Goal: Task Accomplishment & Management: Manage account settings

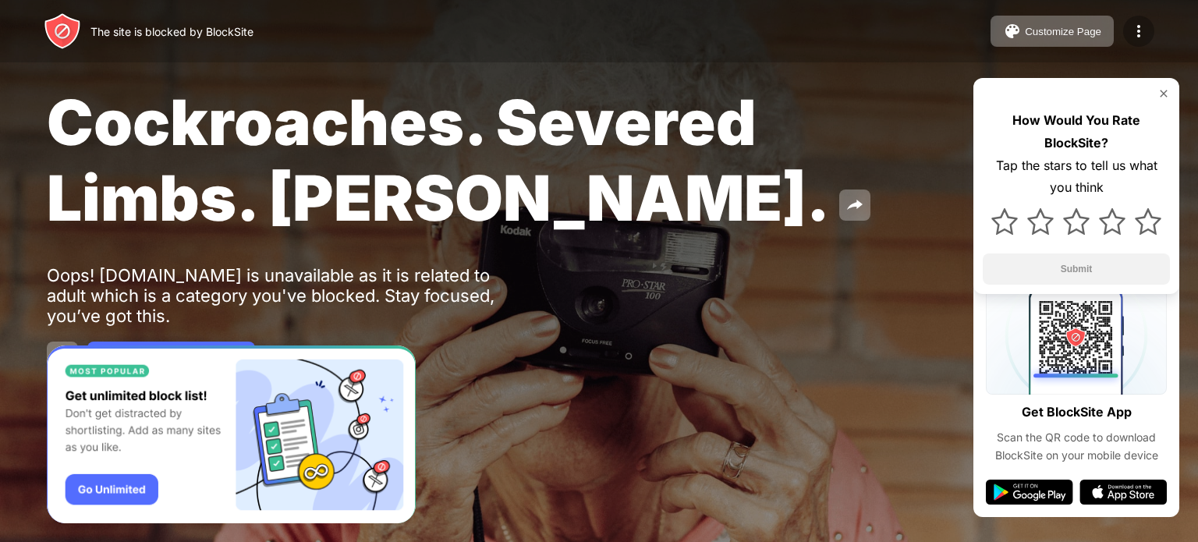
click at [1145, 34] on img at bounding box center [1139, 31] width 19 height 19
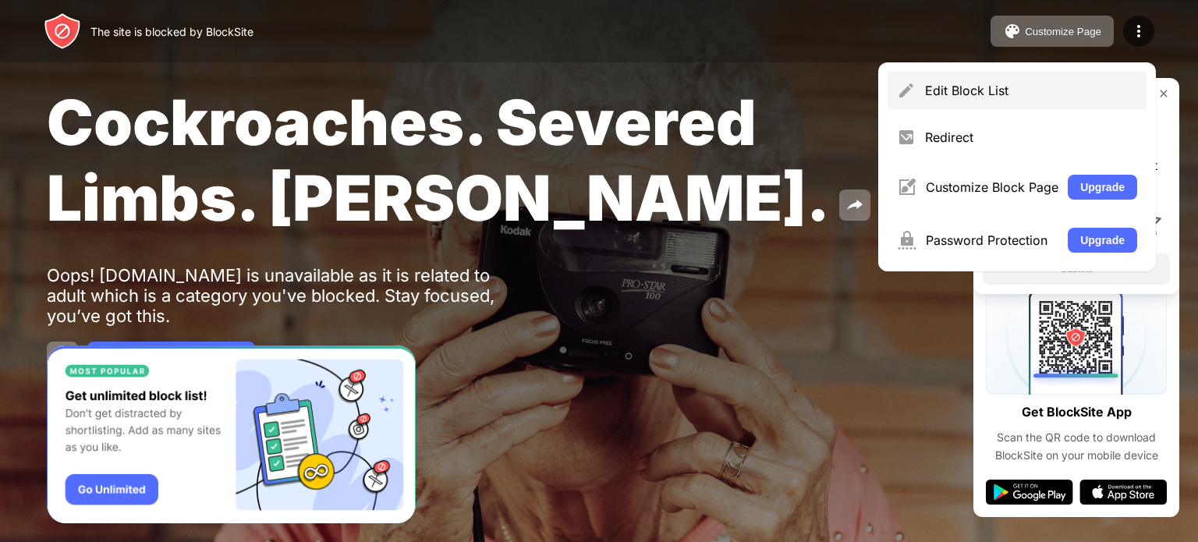
click at [962, 99] on div "Edit Block List" at bounding box center [1017, 90] width 259 height 37
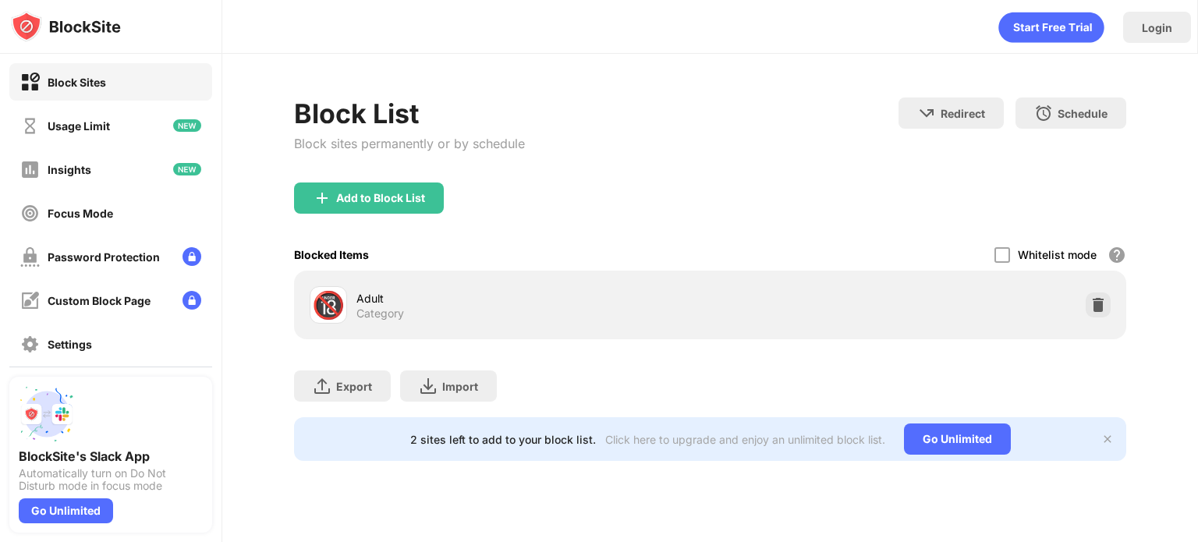
click at [1108, 291] on div "🔞 Adult Category" at bounding box center [711, 305] width 814 height 50
click at [1088, 318] on div "🔞 Adult Category" at bounding box center [711, 305] width 814 height 50
click at [1099, 308] on img at bounding box center [1099, 305] width 16 height 16
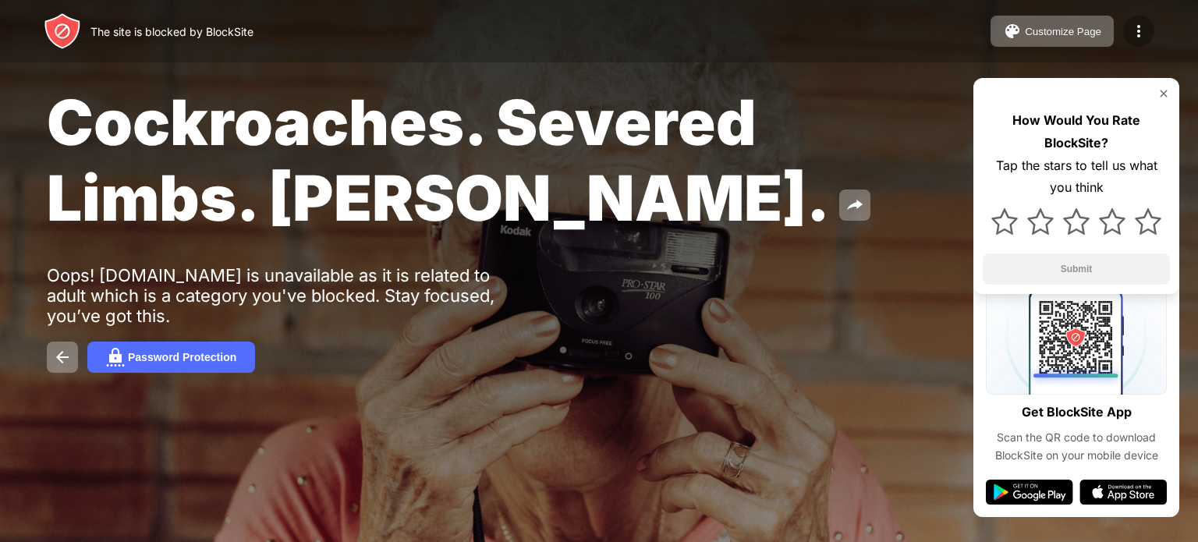
click at [1137, 38] on img at bounding box center [1139, 31] width 19 height 19
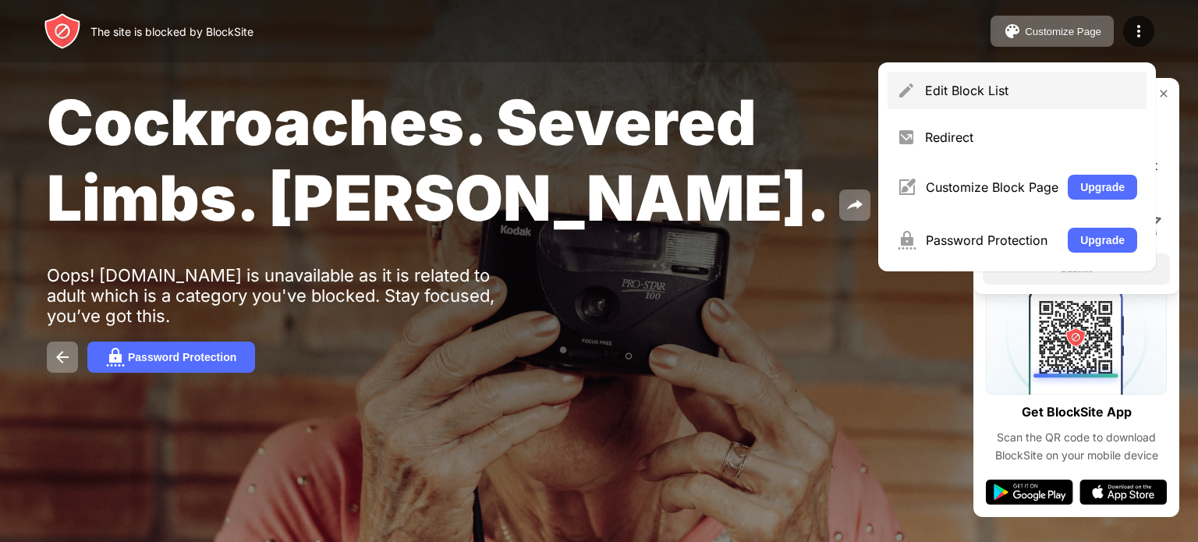
click at [968, 98] on div "Edit Block List" at bounding box center [1017, 90] width 259 height 37
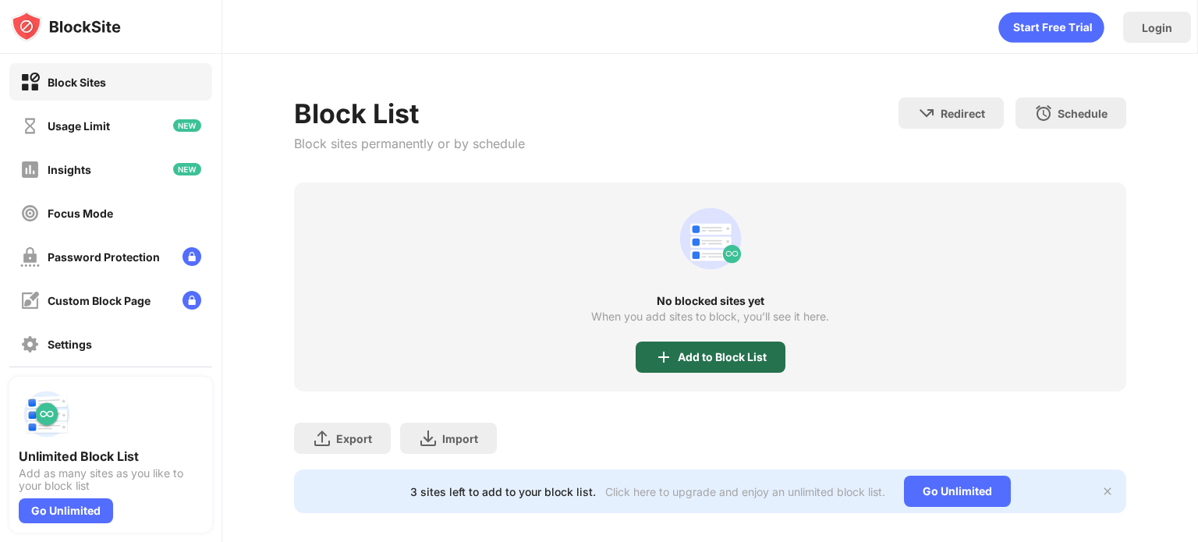
click at [702, 360] on div "Add to Block List" at bounding box center [722, 357] width 89 height 12
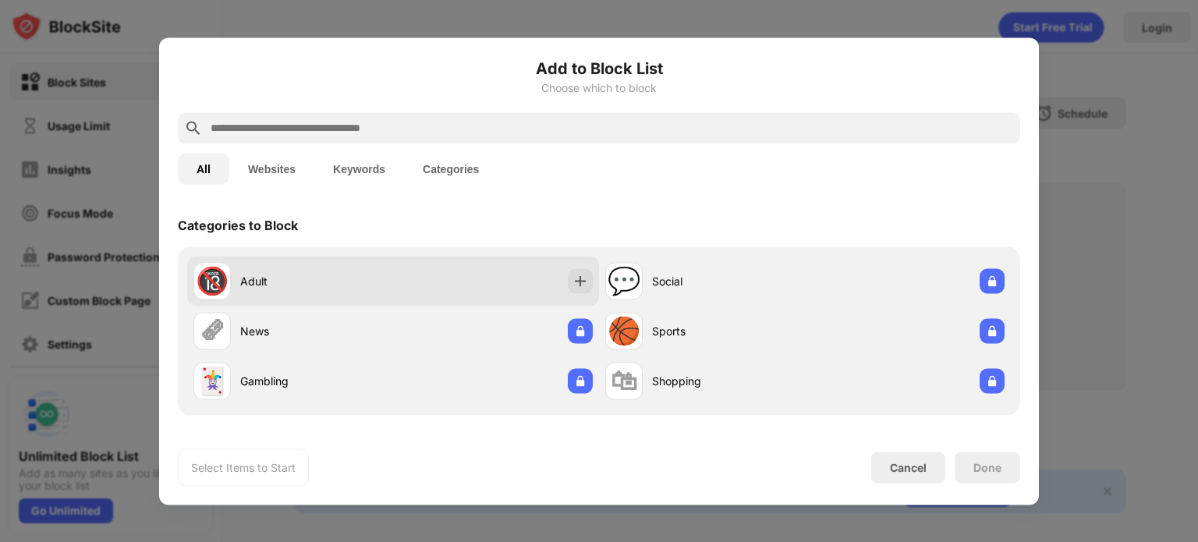
click at [532, 281] on div "🔞 Adult" at bounding box center [393, 281] width 412 height 50
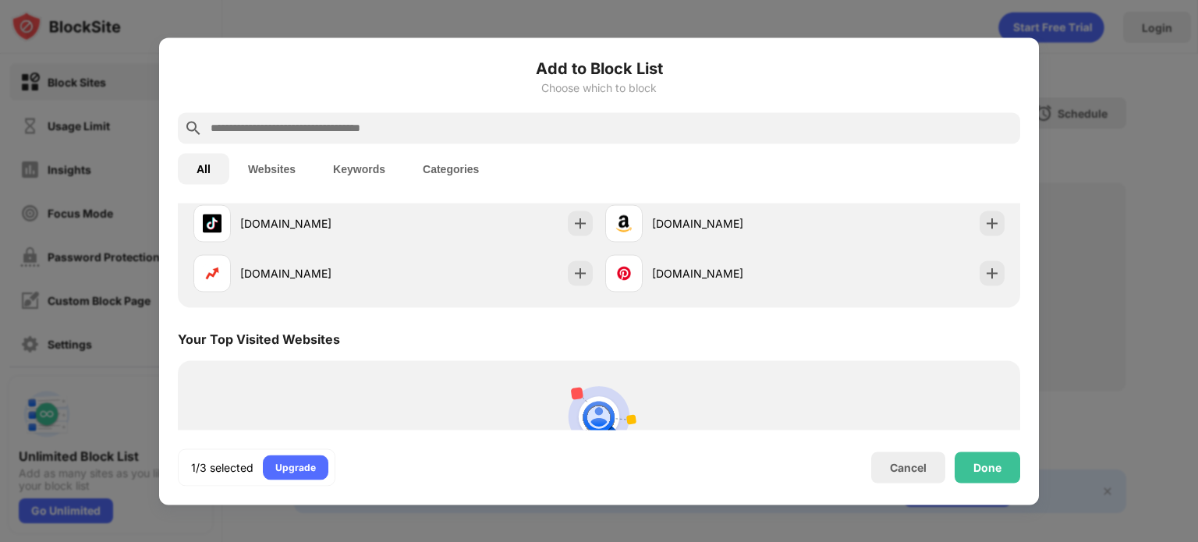
scroll to position [323, 0]
